Goal: Task Accomplishment & Management: Use online tool/utility

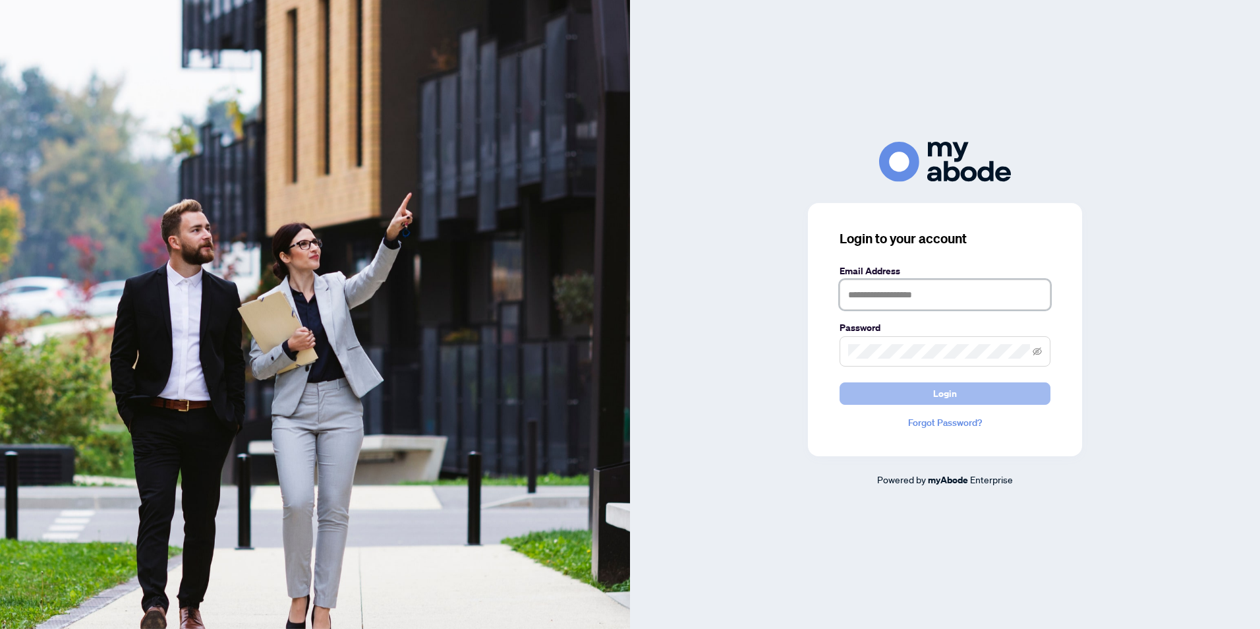
type input "**********"
click at [954, 399] on span "Login" at bounding box center [945, 393] width 24 height 21
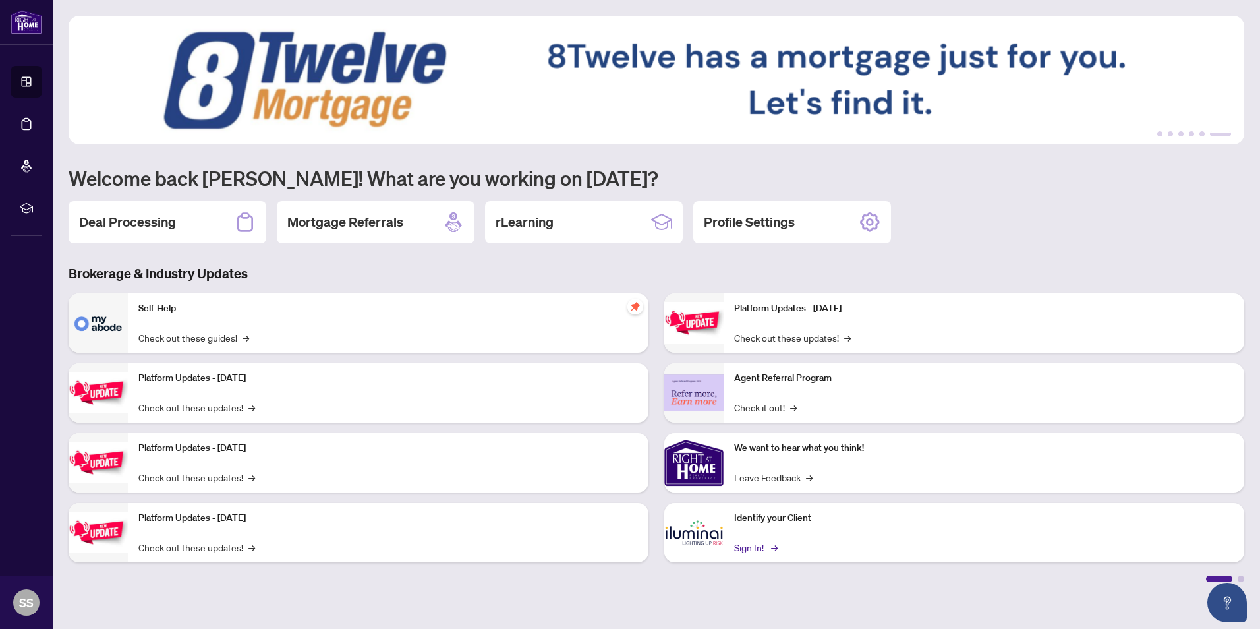
click at [742, 544] on link "Sign In! →" at bounding box center [755, 547] width 42 height 14
click at [336, 222] on h2 "Mortgage Referrals" at bounding box center [345, 222] width 116 height 18
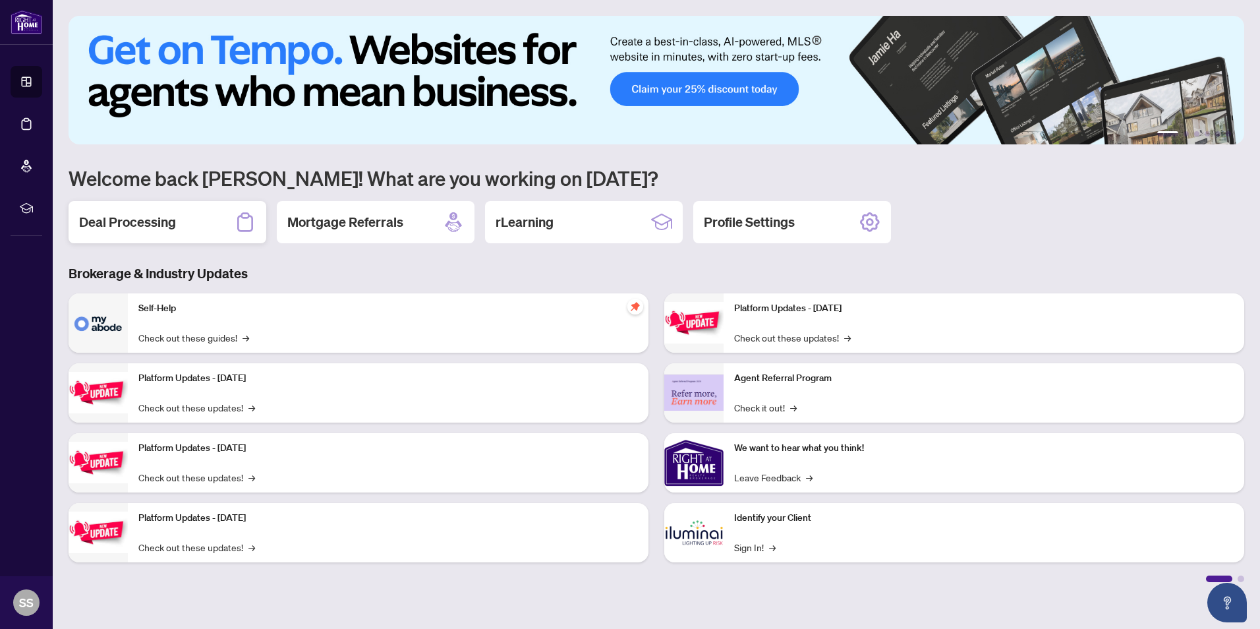
click at [171, 225] on h2 "Deal Processing" at bounding box center [127, 222] width 97 height 18
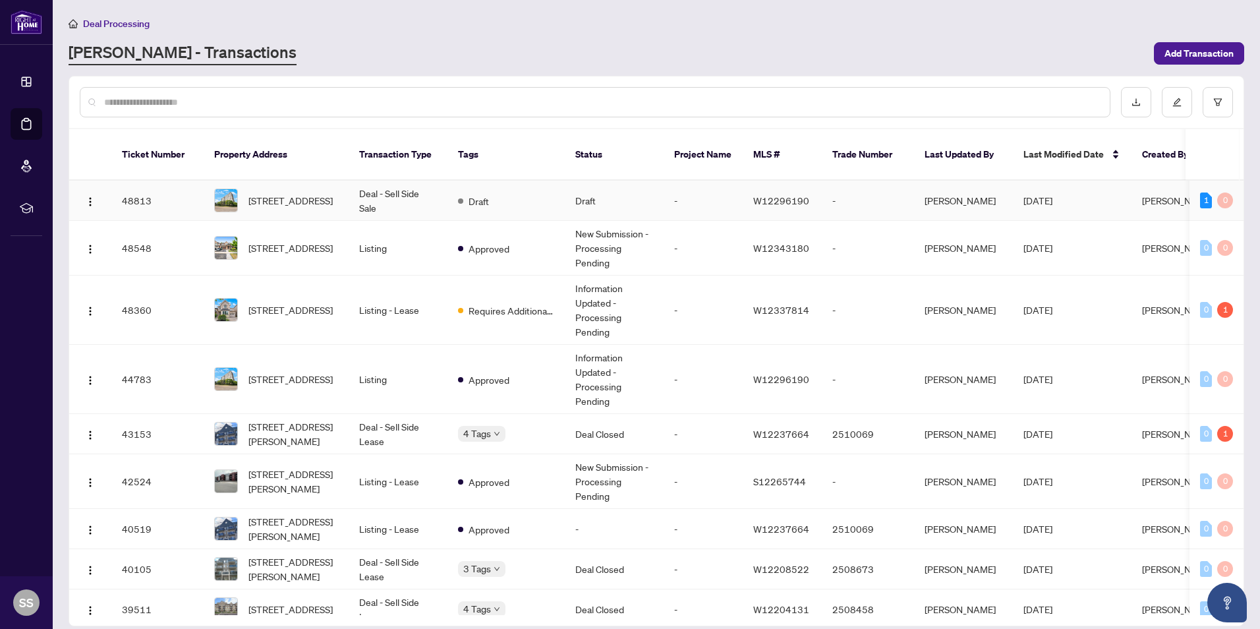
click at [143, 182] on td "48813" at bounding box center [157, 201] width 92 height 40
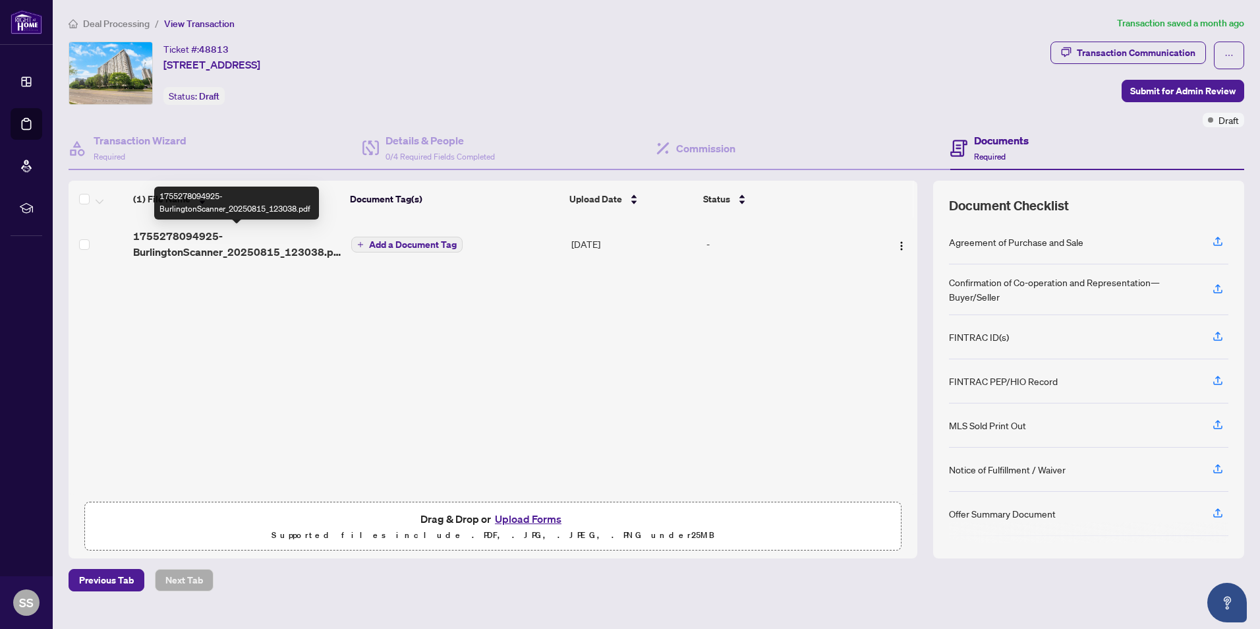
click at [238, 245] on span "1755278094925-BurlingtonScanner_20250815_123038.pdf" at bounding box center [237, 244] width 208 height 32
